Goal: Transaction & Acquisition: Purchase product/service

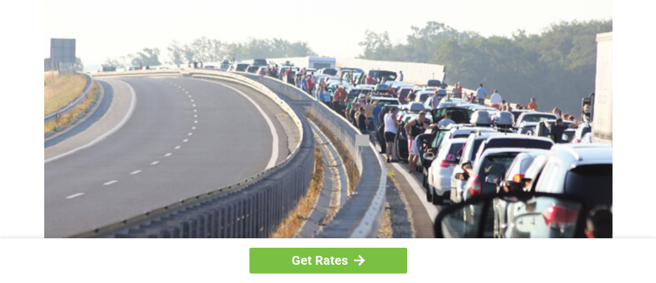
scroll to position [189, 0]
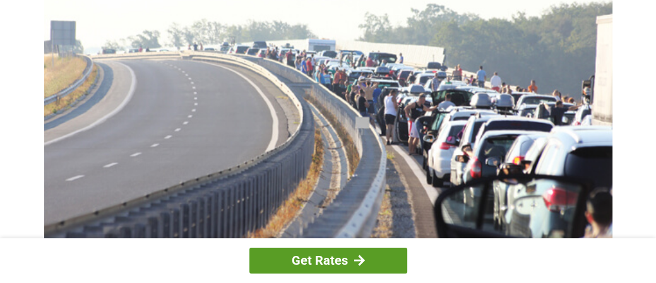
click at [327, 261] on link "Get Rates" at bounding box center [328, 261] width 158 height 26
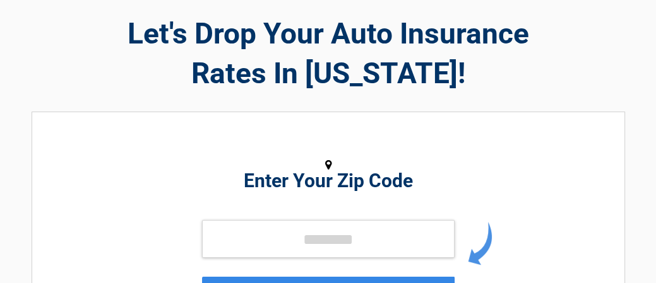
scroll to position [63, 0]
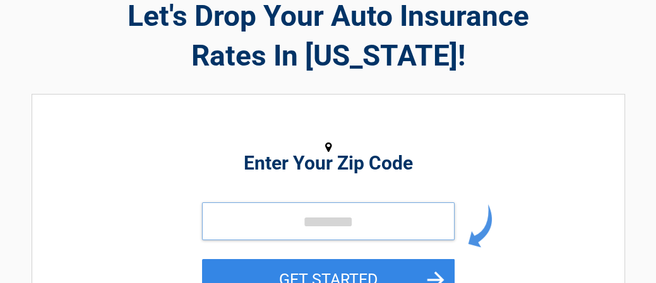
click at [231, 221] on input "tel" at bounding box center [328, 222] width 252 height 38
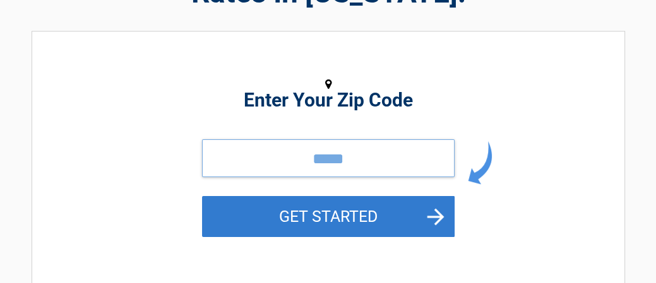
type input "*****"
click at [346, 217] on button "GET STARTED" at bounding box center [328, 216] width 252 height 41
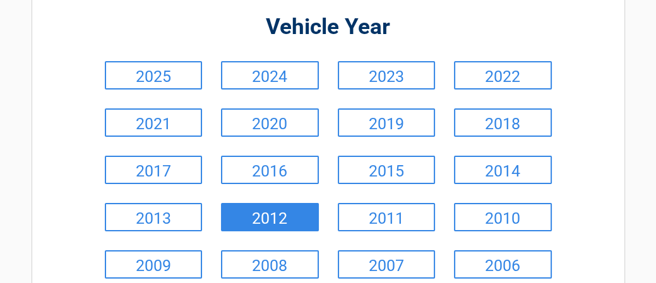
click at [268, 221] on link "2012" at bounding box center [270, 217] width 98 height 28
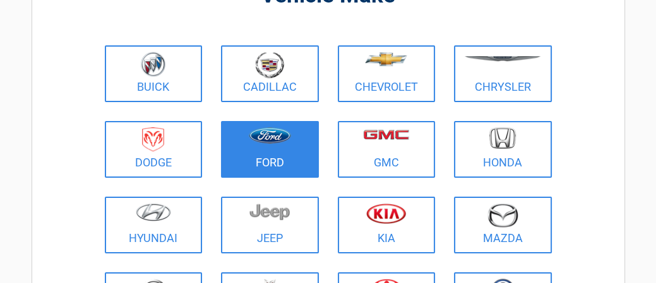
scroll to position [189, 0]
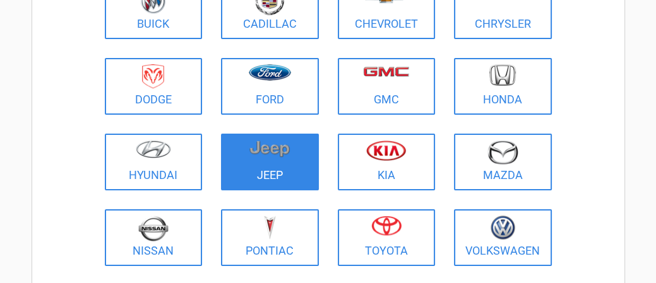
click at [269, 170] on link "Jeep" at bounding box center [270, 162] width 98 height 57
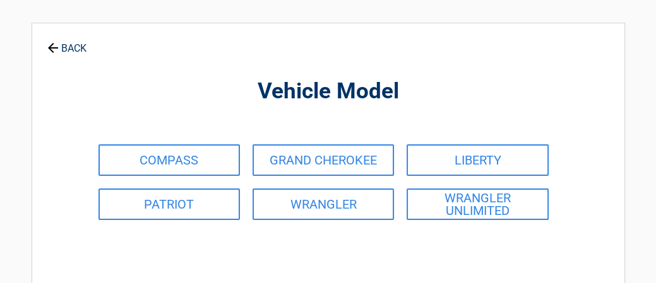
scroll to position [0, 0]
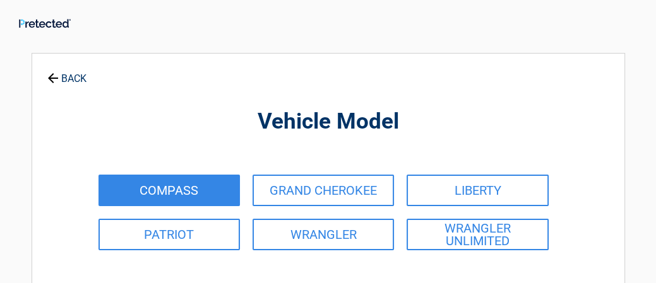
click at [173, 191] on link "COMPASS" at bounding box center [168, 191] width 141 height 32
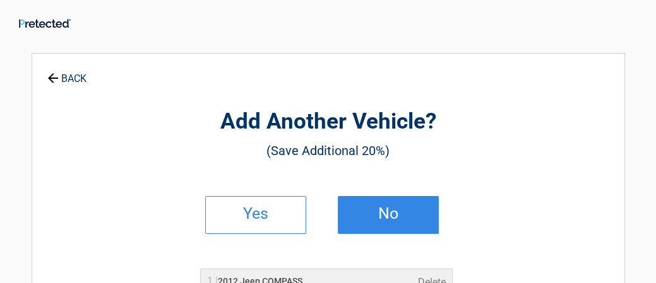
click at [391, 222] on link "No" at bounding box center [388, 215] width 101 height 38
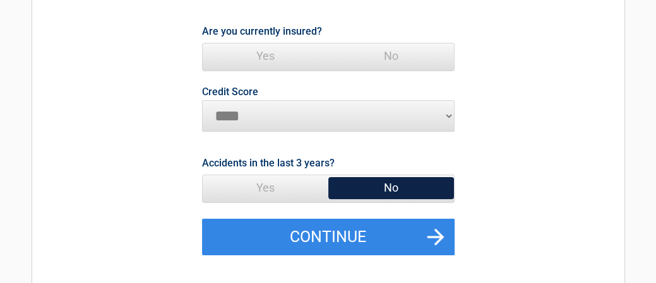
scroll to position [189, 0]
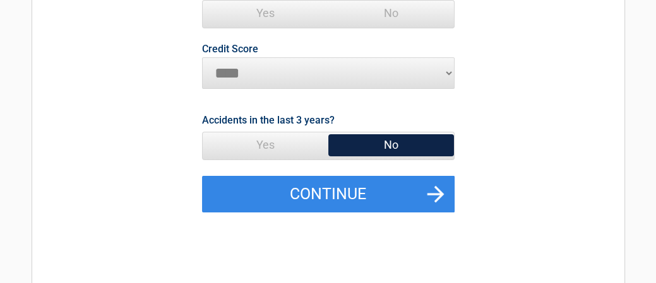
click at [426, 151] on span "No" at bounding box center [391, 144] width 126 height 25
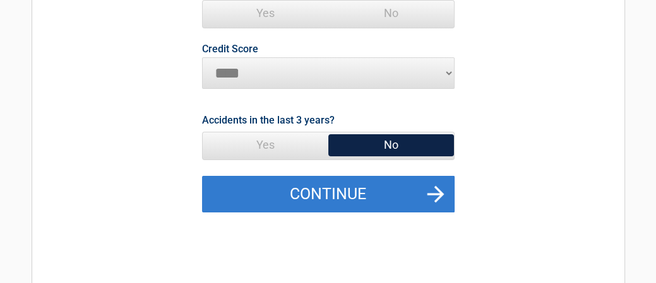
click at [419, 193] on button "Continue" at bounding box center [328, 194] width 252 height 37
click at [344, 195] on button "Continue" at bounding box center [328, 194] width 252 height 37
click at [439, 192] on button "Continue" at bounding box center [328, 194] width 252 height 37
click at [408, 191] on button "Continue" at bounding box center [328, 194] width 252 height 37
click at [407, 191] on button "Continue" at bounding box center [328, 194] width 252 height 37
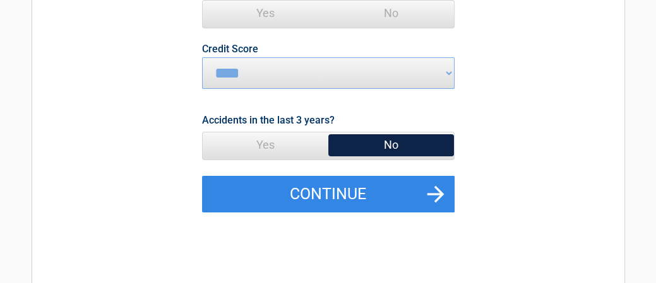
click at [389, 143] on span "No" at bounding box center [391, 144] width 126 height 25
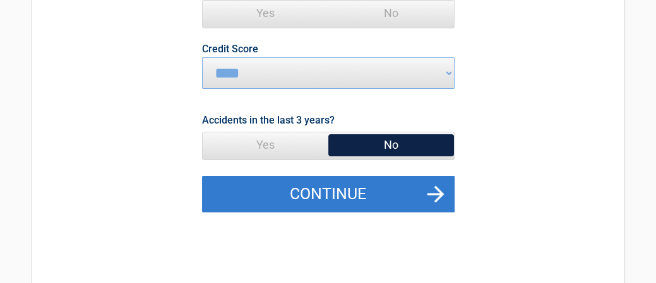
click at [412, 201] on button "Continue" at bounding box center [328, 194] width 252 height 37
click at [415, 199] on button "Continue" at bounding box center [328, 194] width 252 height 37
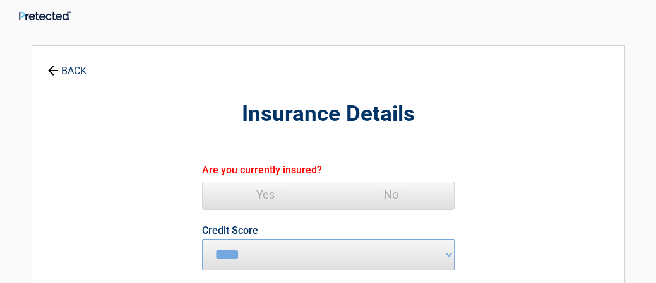
scroll to position [0, 0]
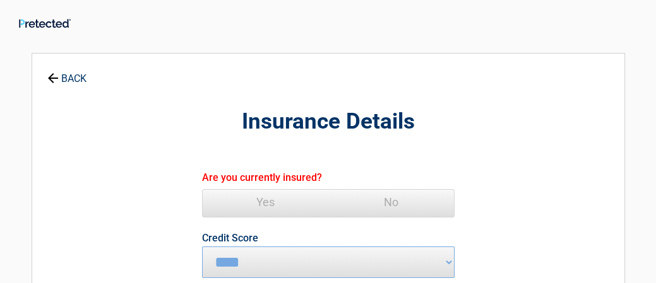
click at [261, 202] on span "Yes" at bounding box center [266, 202] width 126 height 25
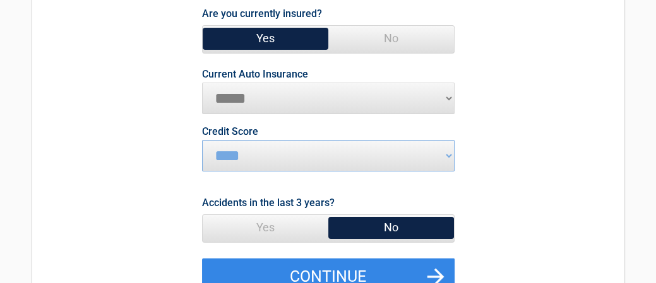
scroll to position [189, 0]
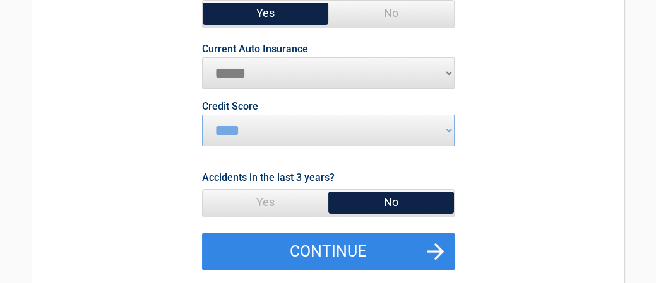
click at [233, 68] on select "**********" at bounding box center [328, 73] width 252 height 32
select select "*********"
click at [202, 57] on select "**********" at bounding box center [328, 73] width 252 height 32
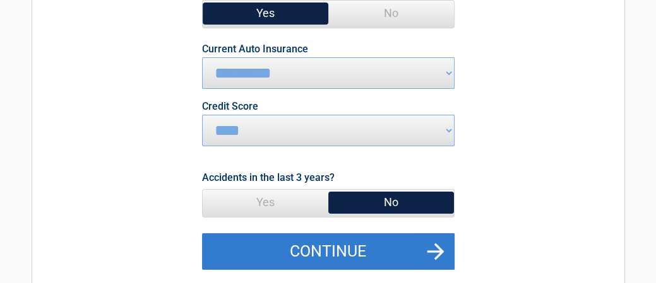
click at [337, 248] on button "Continue" at bounding box center [328, 251] width 252 height 37
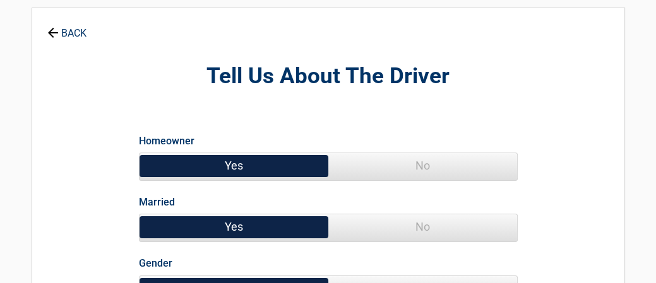
scroll to position [63, 0]
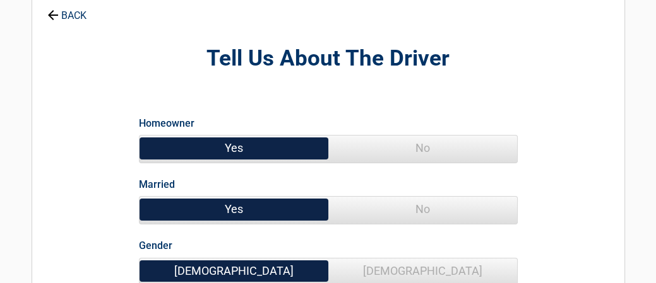
click at [439, 213] on span "No" at bounding box center [422, 209] width 189 height 25
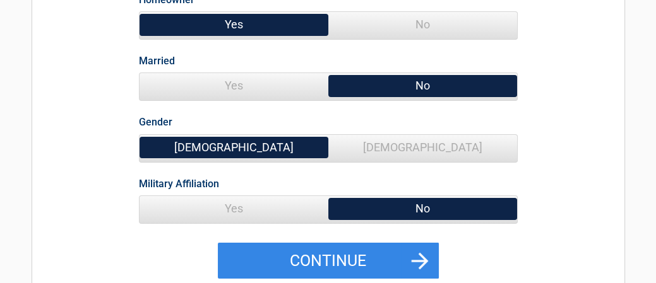
scroll to position [189, 0]
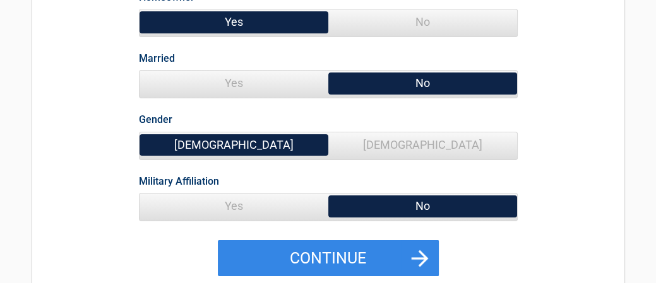
click at [487, 150] on span "Female" at bounding box center [422, 144] width 189 height 25
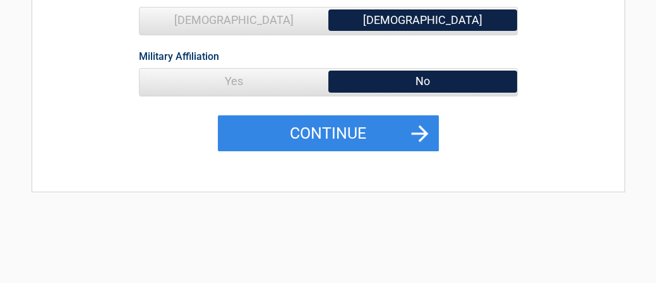
scroll to position [315, 0]
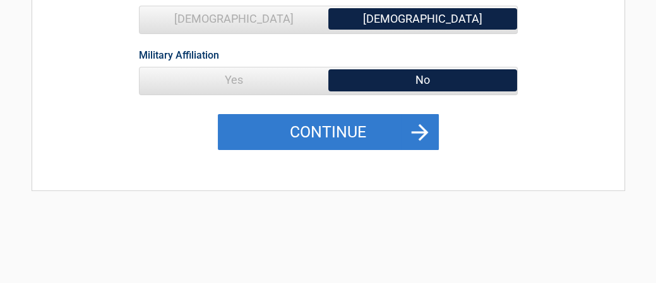
click at [376, 134] on button "Continue" at bounding box center [328, 132] width 221 height 37
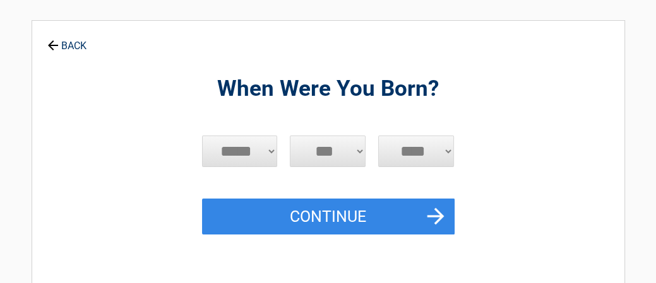
scroll to position [0, 0]
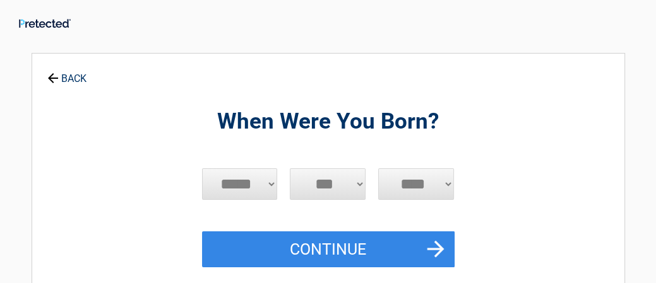
click at [408, 178] on select "**** **** **** **** **** **** **** **** **** **** **** **** **** **** **** ****…" at bounding box center [416, 184] width 76 height 32
click at [432, 182] on select "**** **** **** **** **** **** **** **** **** **** **** **** **** **** **** ****…" at bounding box center [416, 184] width 76 height 32
select select "****"
click at [378, 168] on select "**** **** **** **** **** **** **** **** **** **** **** **** **** **** **** ****…" at bounding box center [416, 184] width 76 height 32
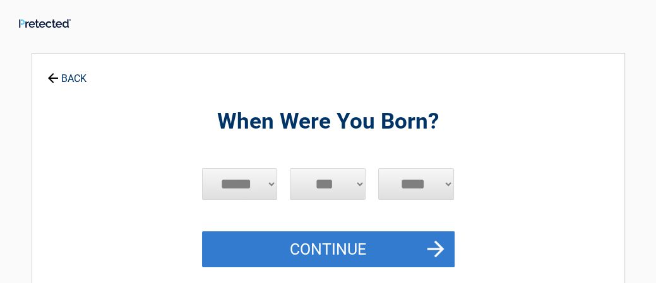
click at [428, 238] on button "Continue" at bounding box center [328, 250] width 252 height 37
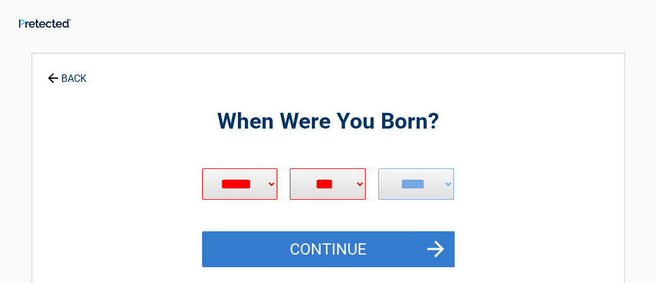
click at [430, 237] on button "Continue" at bounding box center [328, 250] width 252 height 37
click at [341, 243] on button "Continue" at bounding box center [328, 250] width 252 height 37
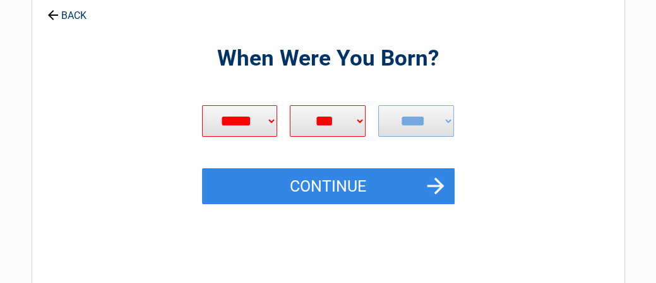
scroll to position [126, 0]
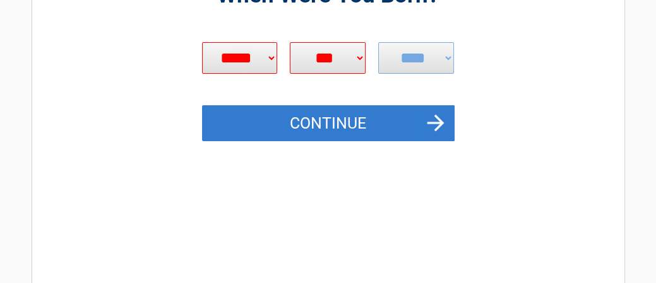
click at [407, 123] on button "Continue" at bounding box center [328, 123] width 252 height 37
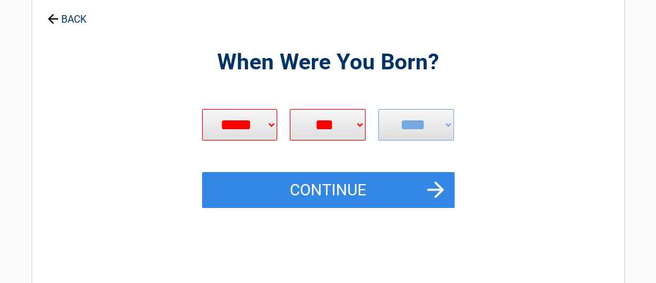
scroll to position [0, 0]
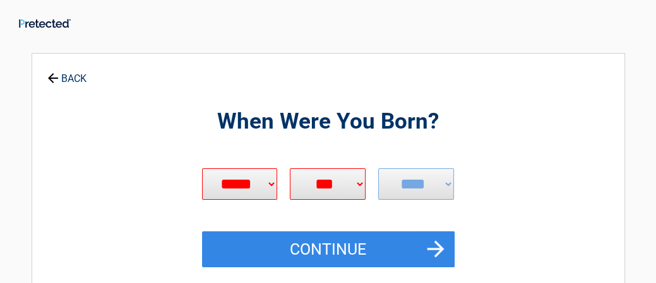
click at [69, 75] on link "BACK" at bounding box center [67, 73] width 44 height 22
